Goal: Find specific page/section: Find specific page/section

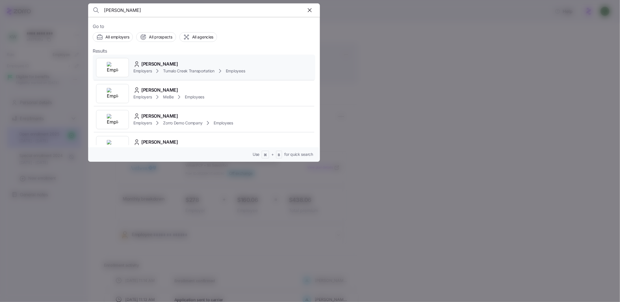
type input "[PERSON_NAME]"
click at [155, 64] on span "[PERSON_NAME]" at bounding box center [159, 63] width 37 height 7
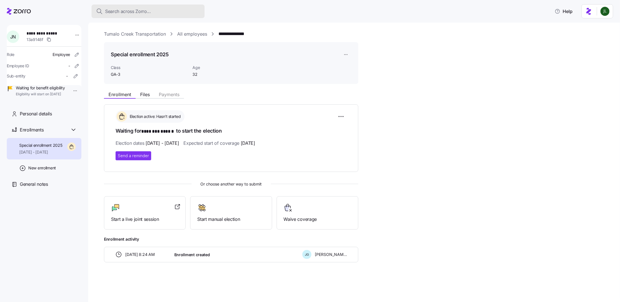
click at [138, 7] on button "Search across Zorro..." at bounding box center [148, 12] width 113 height 14
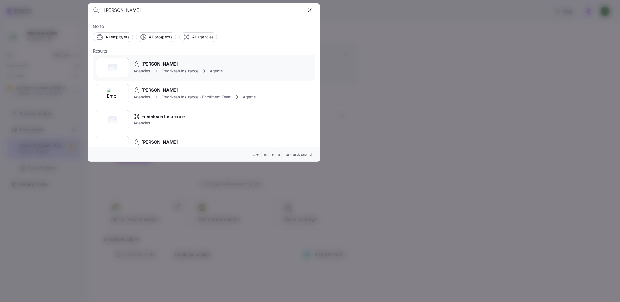
type input "[PERSON_NAME]"
click at [181, 68] on span "Fredriksen Insurance" at bounding box center [179, 71] width 37 height 6
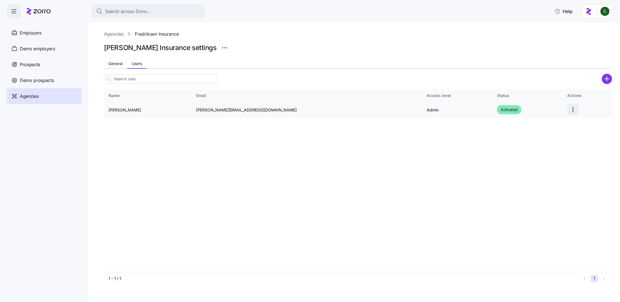
click at [556, 113] on html "Search across Zorro... Help Enrollments Employers Demo employers Prospects Demo…" at bounding box center [310, 149] width 620 height 298
click at [539, 123] on div "Edit" at bounding box center [534, 123] width 52 height 9
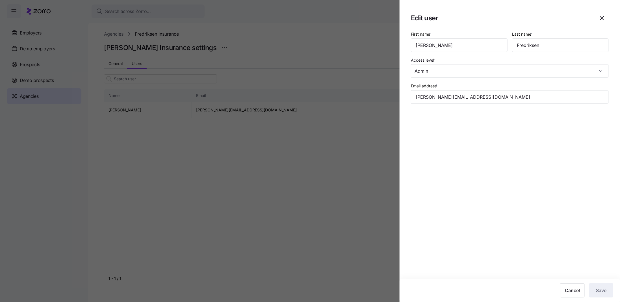
click at [396, 165] on div at bounding box center [310, 151] width 620 height 302
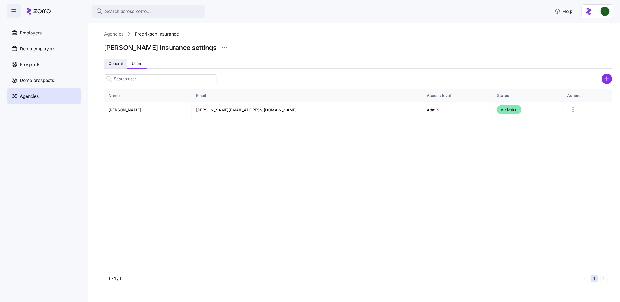
click at [115, 66] on span "General" at bounding box center [115, 64] width 14 height 4
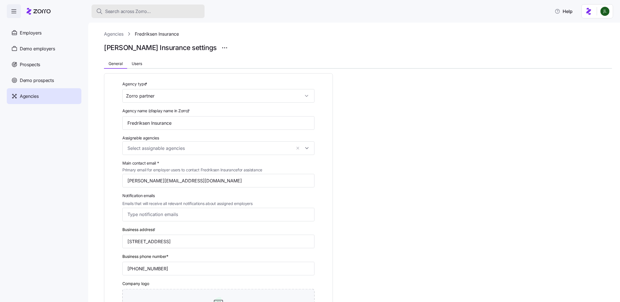
click at [146, 11] on span "Search across Zorro..." at bounding box center [128, 11] width 46 height 7
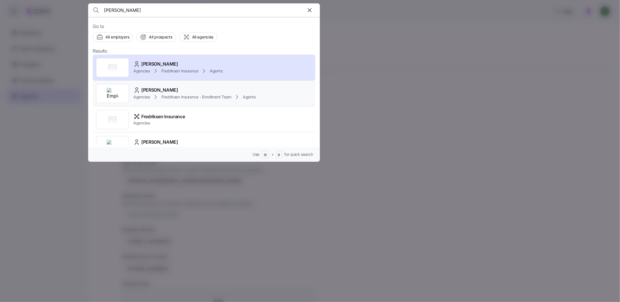
type input "[PERSON_NAME]"
click at [255, 88] on div "[PERSON_NAME]" at bounding box center [194, 89] width 122 height 7
